Goal: Transaction & Acquisition: Purchase product/service

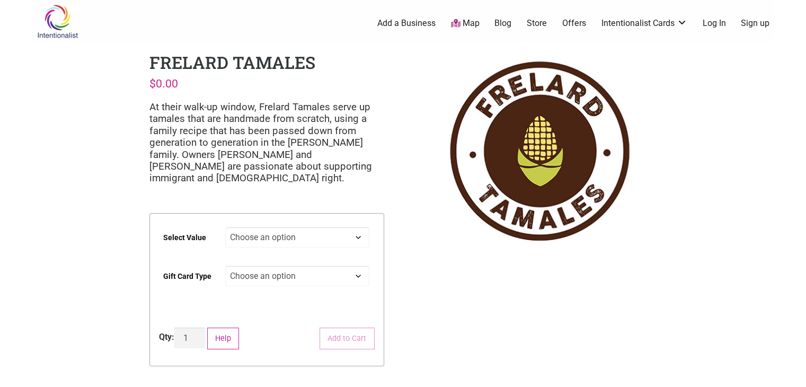
click at [209, 139] on p "At their walk-up window, Frelard Tamales serve up tamales that are handmade fro…" at bounding box center [266, 142] width 235 height 83
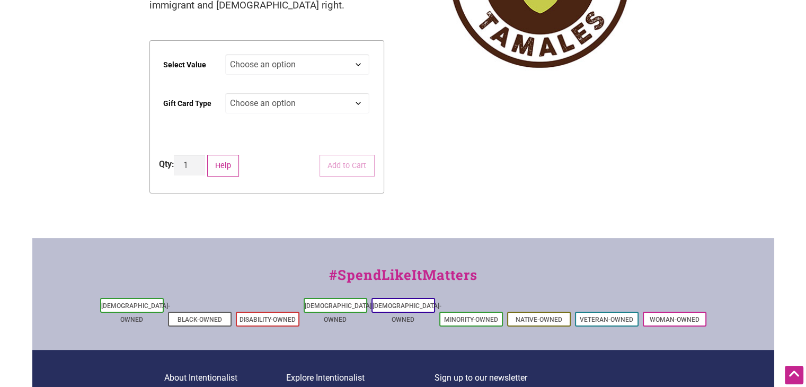
scroll to position [170, 0]
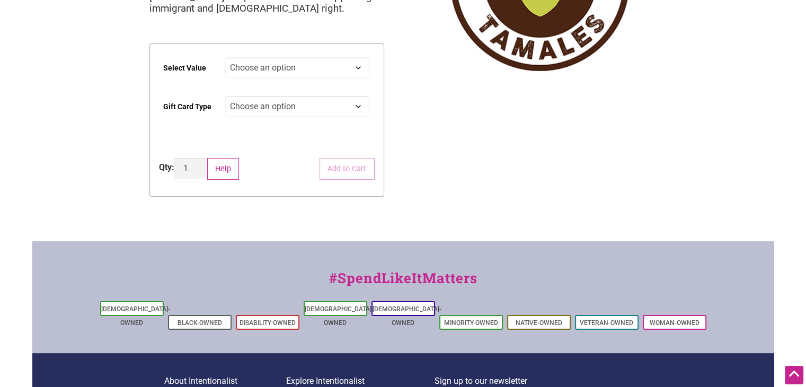
click at [281, 67] on select "Choose an option $25 $50 $100 $200 $500" at bounding box center [297, 67] width 144 height 21
click at [225, 57] on select "Choose an option $25 $50 $100 $200 $500" at bounding box center [297, 67] width 144 height 21
select select "$100"
click at [300, 110] on select "Choose an option Physical" at bounding box center [297, 106] width 144 height 21
select select "Physical"
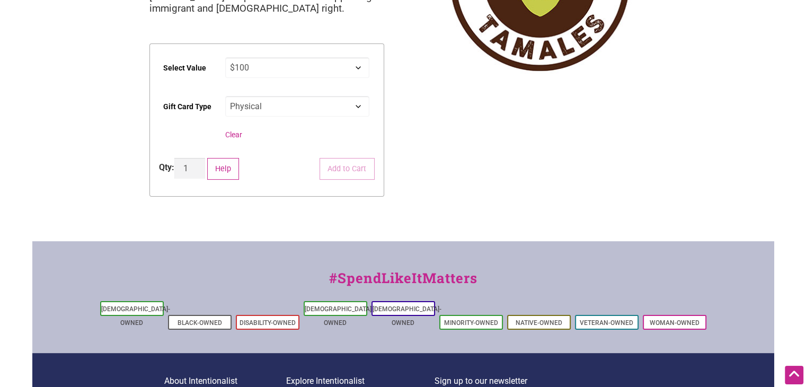
click at [225, 96] on select "Choose an option Physical" at bounding box center [297, 106] width 144 height 21
select select "$100"
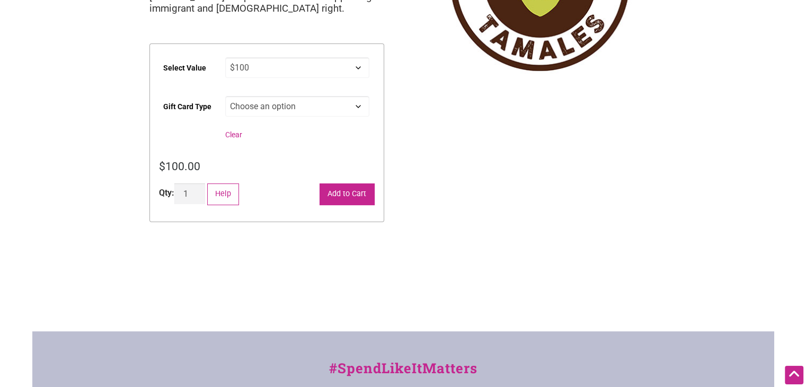
click at [346, 188] on button "Add to Cart" at bounding box center [347, 194] width 55 height 22
